Goal: Task Accomplishment & Management: Manage account settings

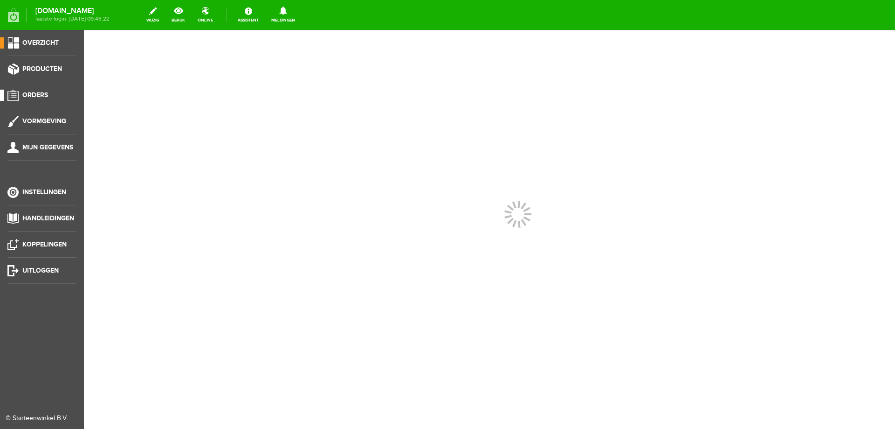
click at [38, 95] on span "Orders" at bounding box center [35, 95] width 26 height 8
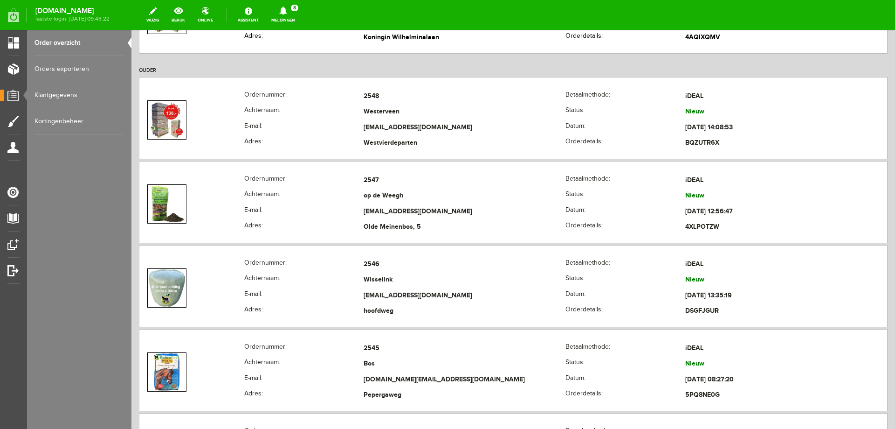
scroll to position [560, 0]
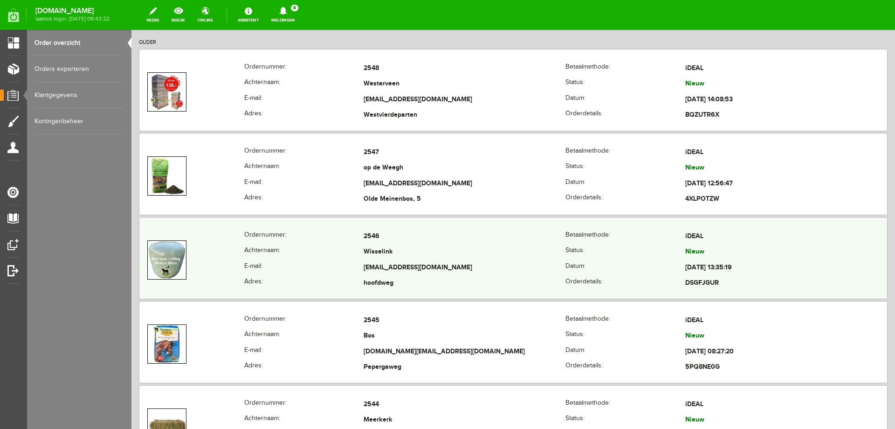
click at [481, 255] on td "Wisselink" at bounding box center [465, 252] width 202 height 16
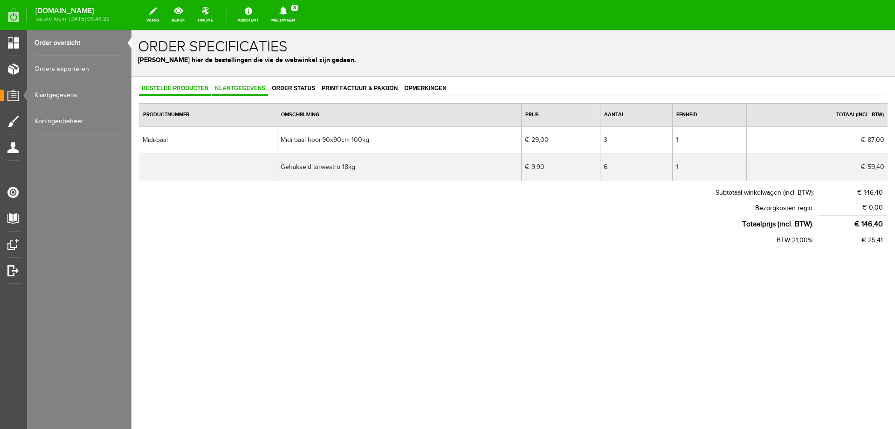
click at [258, 86] on span "Klantgegevens" at bounding box center [240, 88] width 56 height 7
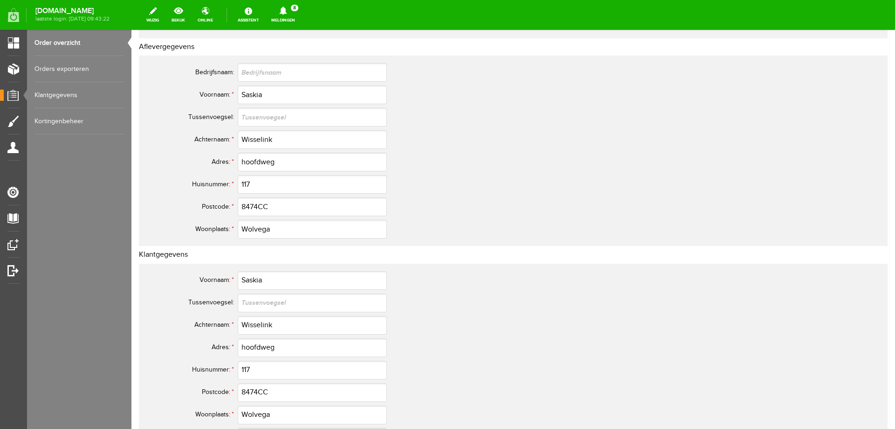
scroll to position [93, 0]
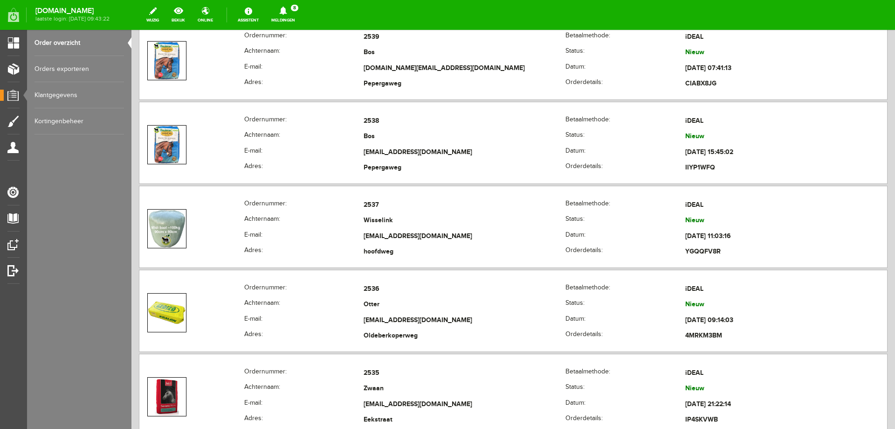
scroll to position [1352, 0]
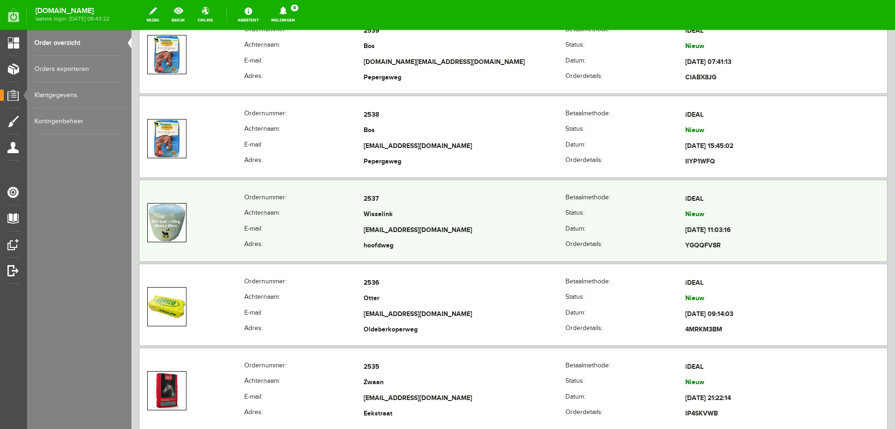
click at [401, 208] on td "Wisselink" at bounding box center [465, 215] width 202 height 16
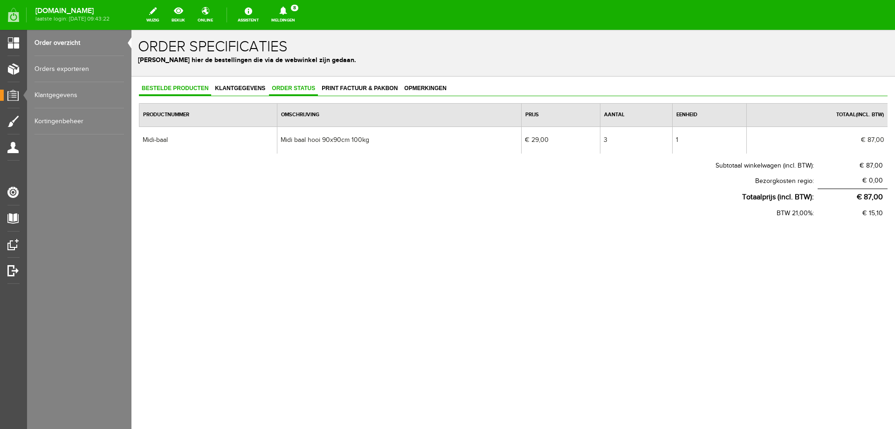
click at [290, 90] on span "Order status" at bounding box center [293, 88] width 49 height 7
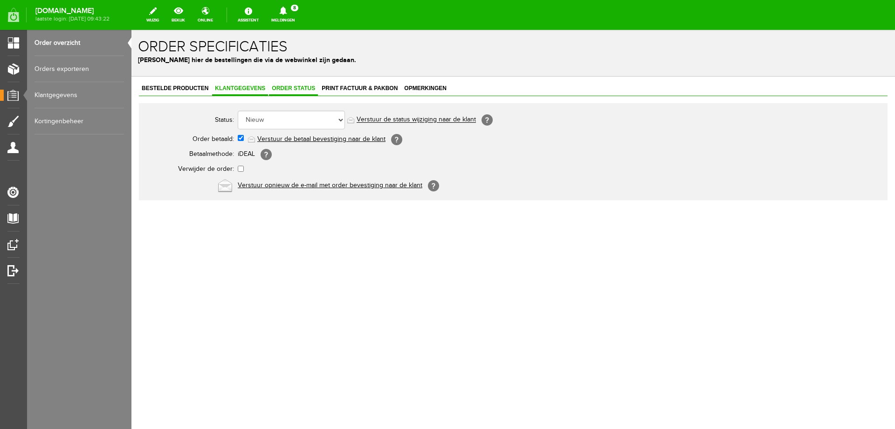
click at [243, 88] on span "Klantgegevens" at bounding box center [240, 88] width 56 height 7
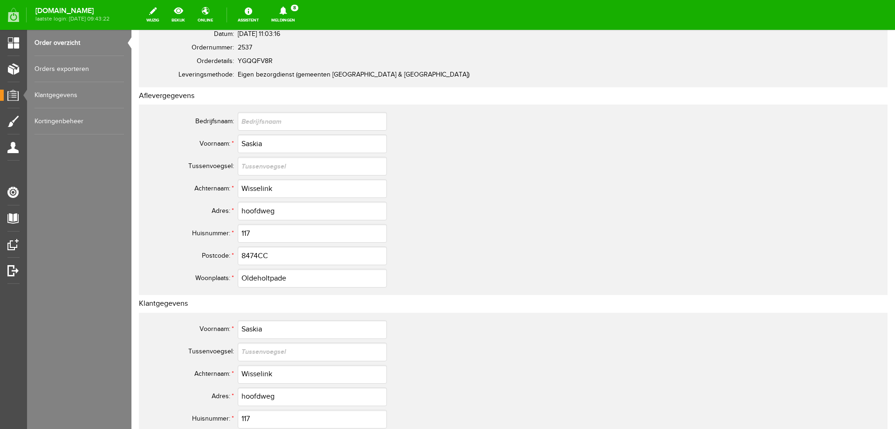
scroll to position [93, 0]
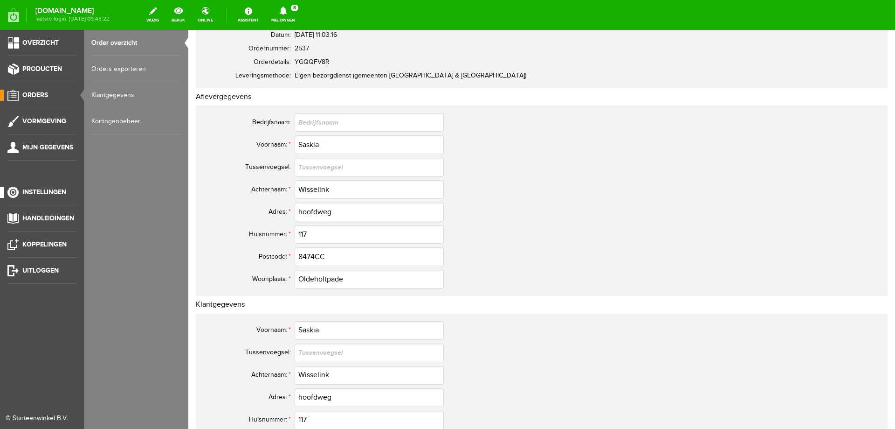
click at [40, 191] on span "Instellingen" at bounding box center [44, 192] width 44 height 8
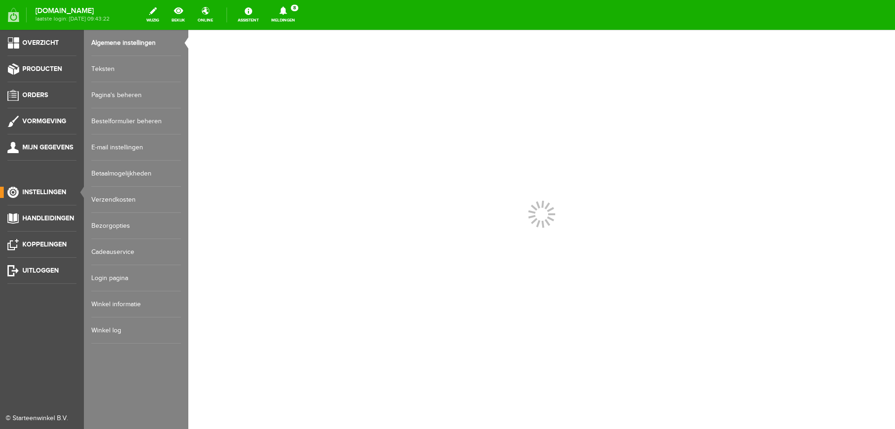
click at [111, 147] on link "E-mail instellingen" at bounding box center [136, 147] width 90 height 26
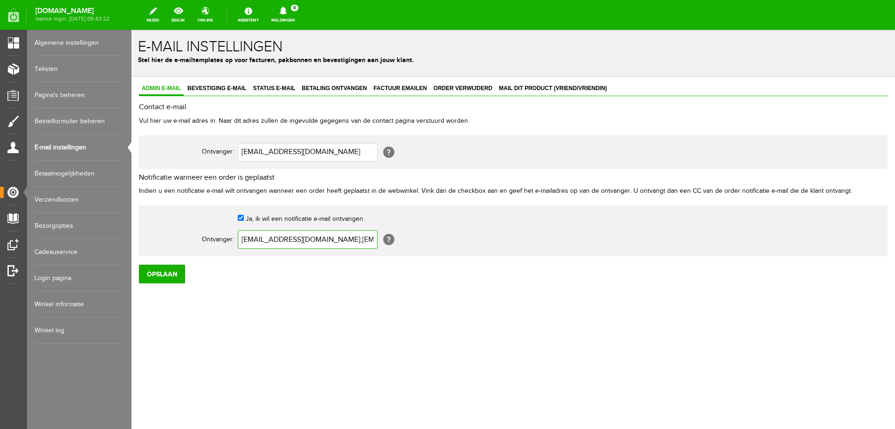
click at [354, 242] on input "[EMAIL_ADDRESS][DOMAIN_NAME];[EMAIL_ADDRESS][DOMAIN_NAME]" at bounding box center [308, 239] width 140 height 19
type input "[EMAIL_ADDRESS][DOMAIN_NAME];[EMAIL_ADDRESS][DOMAIN_NAME];[EMAIL_ADDRESS][DOMAI…"
click at [153, 273] on input "Opslaan" at bounding box center [162, 273] width 46 height 19
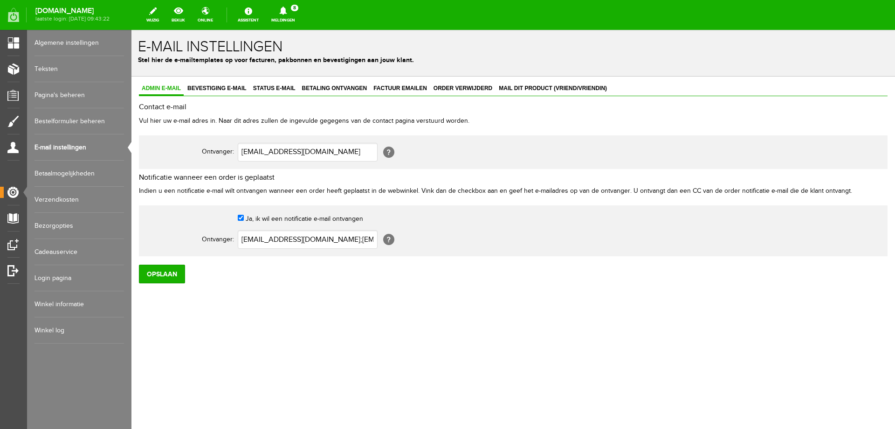
click at [301, 21] on link "Meldingen 8 Nieuwe orders Er is een nieuwe order( #2553 ) geplaatst door [PERSO…" at bounding box center [283, 15] width 35 height 21
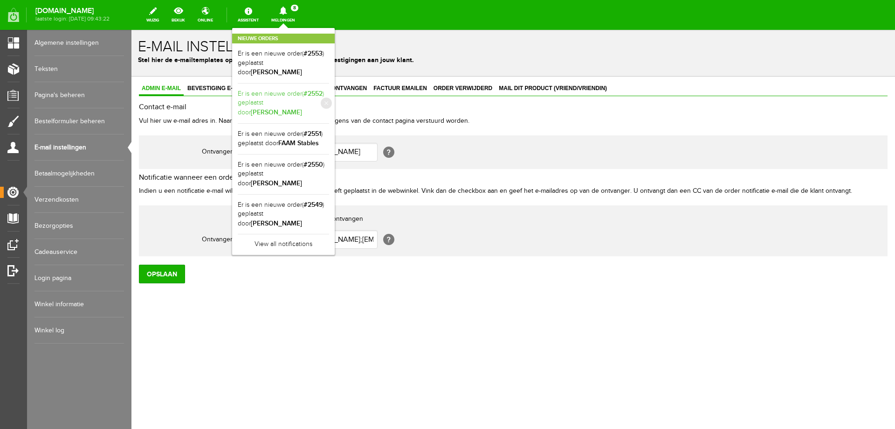
click at [278, 89] on link "Er is een nieuwe order( #2552 ) geplaatst door [PERSON_NAME]" at bounding box center [283, 103] width 91 height 28
